Goal: Task Accomplishment & Management: Manage account settings

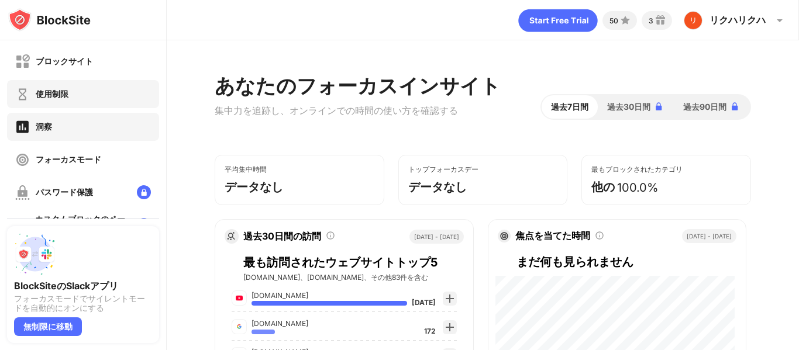
click at [70, 102] on div "使用制限" at bounding box center [83, 94] width 152 height 28
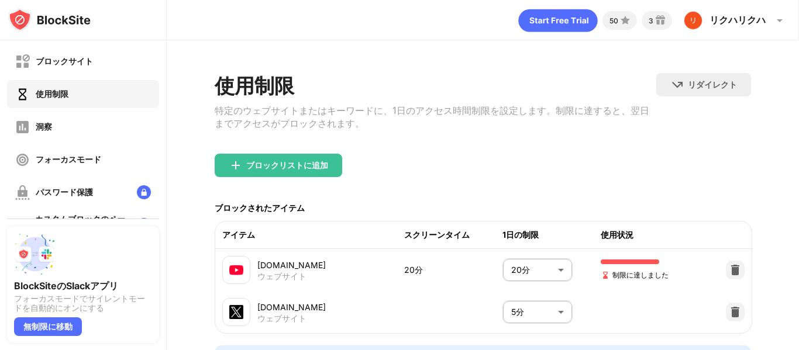
click at [538, 278] on body "ブロックサイト 使用制限 洞察 フォーカスモード パスワード保護 カスタムブロックのページ 設定 情報 ブロッキング 他のデバイスと同期する 無効になっていま…" at bounding box center [399, 175] width 799 height 350
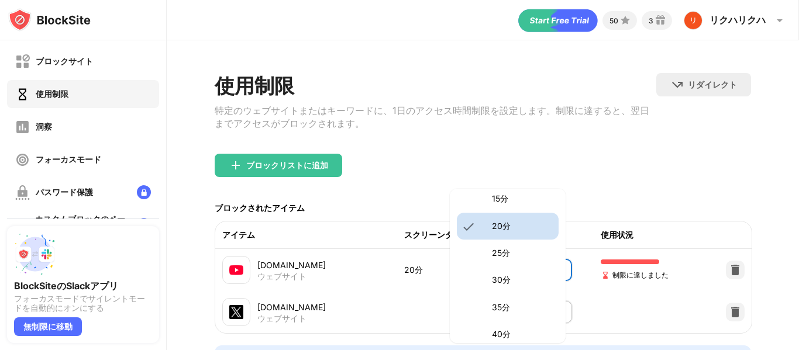
scroll to position [117, 0]
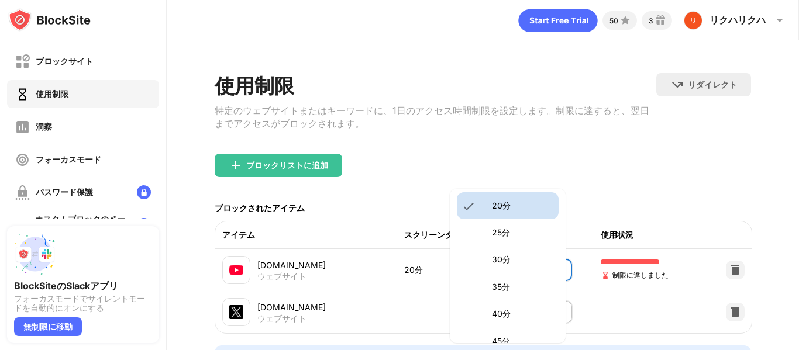
click at [480, 312] on li "40分" at bounding box center [508, 314] width 102 height 27
type input "**"
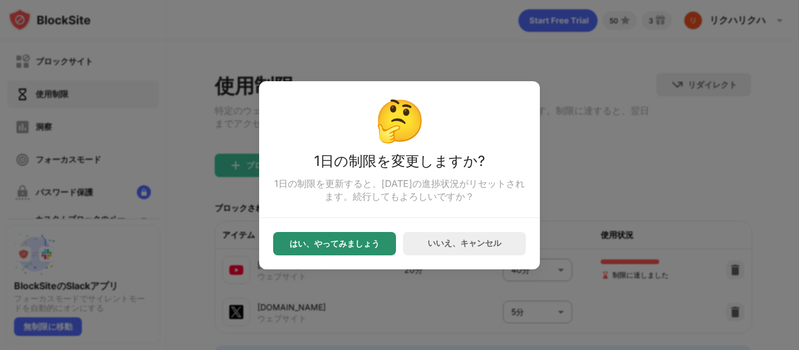
click at [339, 254] on div "はい、やってみましょう" at bounding box center [334, 243] width 123 height 23
